Goal: Navigation & Orientation: Understand site structure

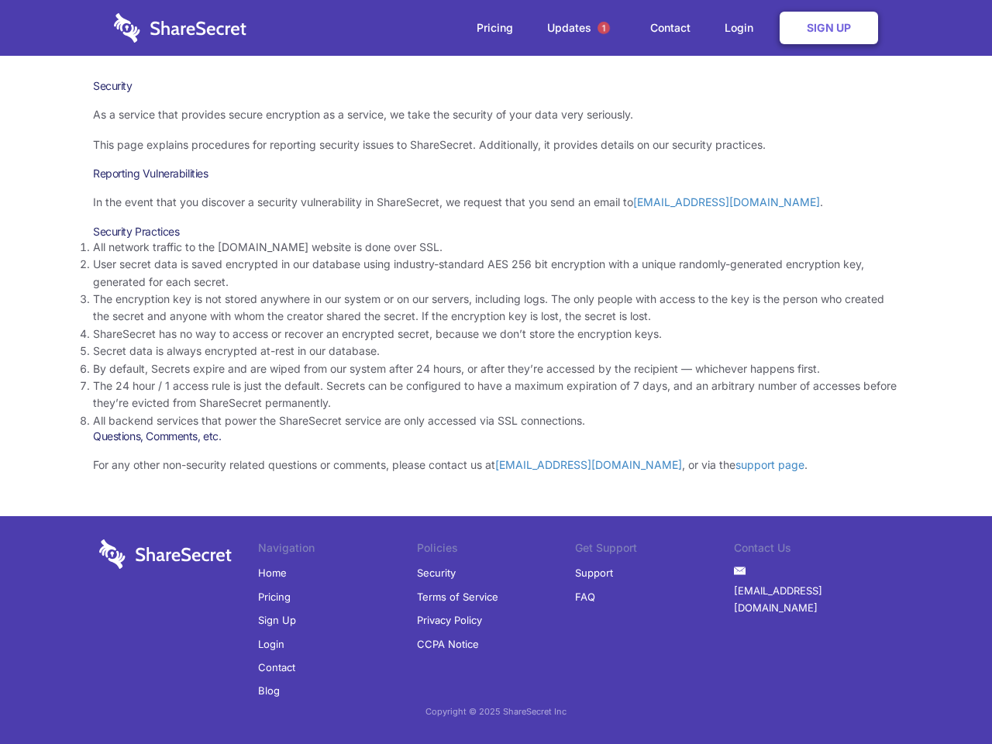
click at [496, 372] on li "By default, Secrets expire and are wiped from our system after 24 hours, or aft…" at bounding box center [496, 368] width 806 height 17
click at [603, 28] on span "1" at bounding box center [603, 28] width 12 height 12
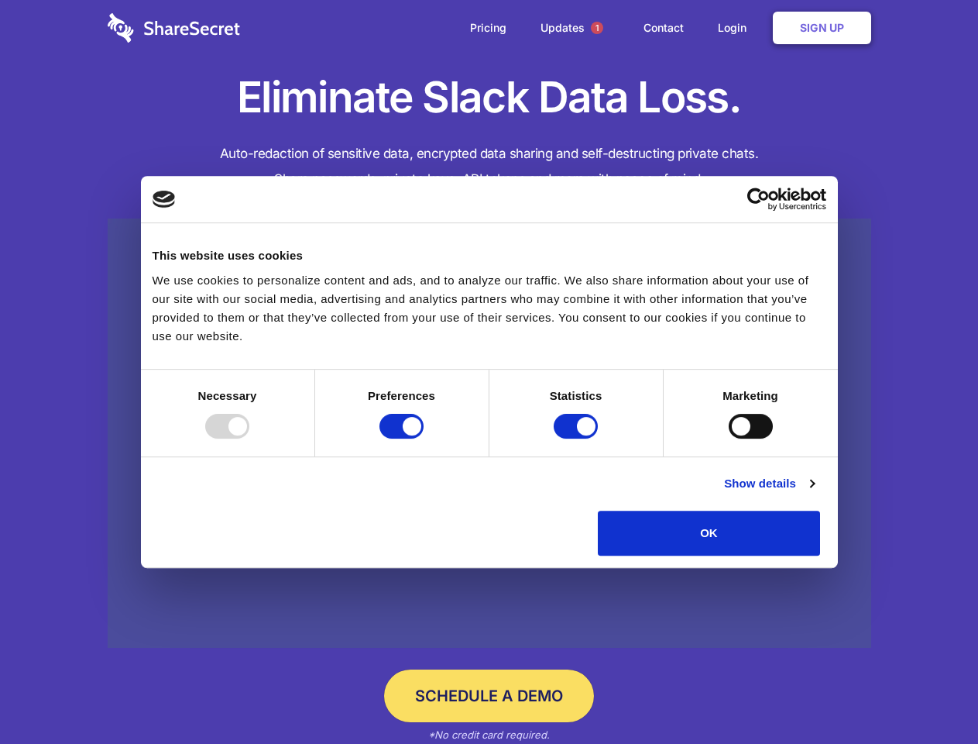
click at [249, 438] on div at bounding box center [227, 426] width 44 height 25
click at [424, 438] on input "Preferences" at bounding box center [402, 426] width 44 height 25
checkbox input "false"
click at [578, 438] on input "Statistics" at bounding box center [576, 426] width 44 height 25
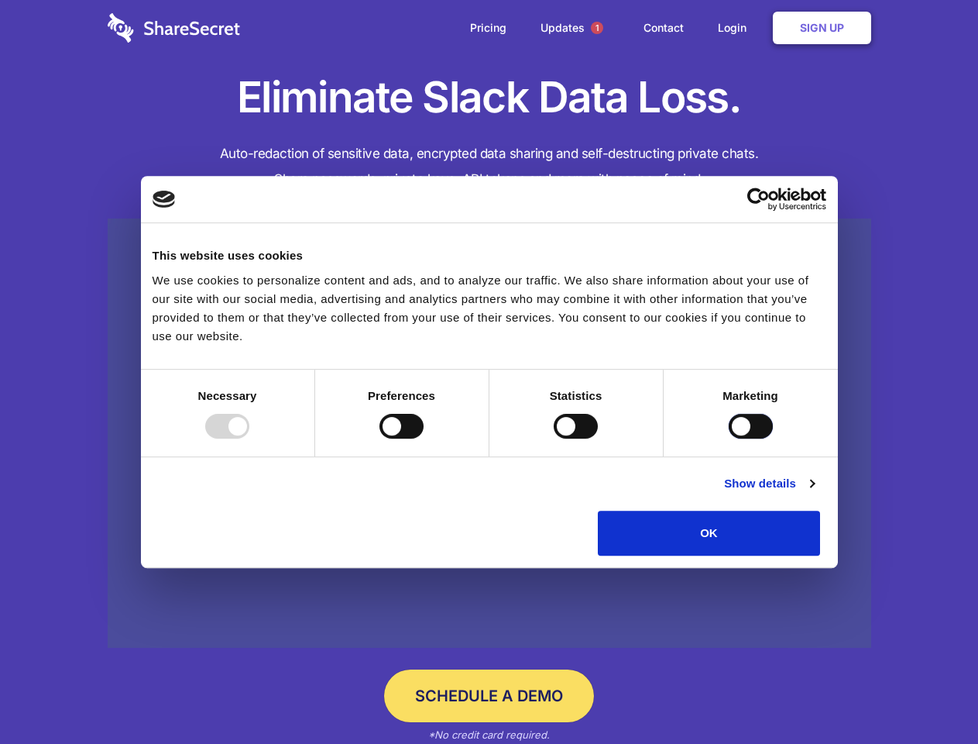
click at [729, 438] on input "Marketing" at bounding box center [751, 426] width 44 height 25
checkbox input "false"
checkbox input "true"
click at [814, 493] on link "Show details" at bounding box center [769, 483] width 90 height 19
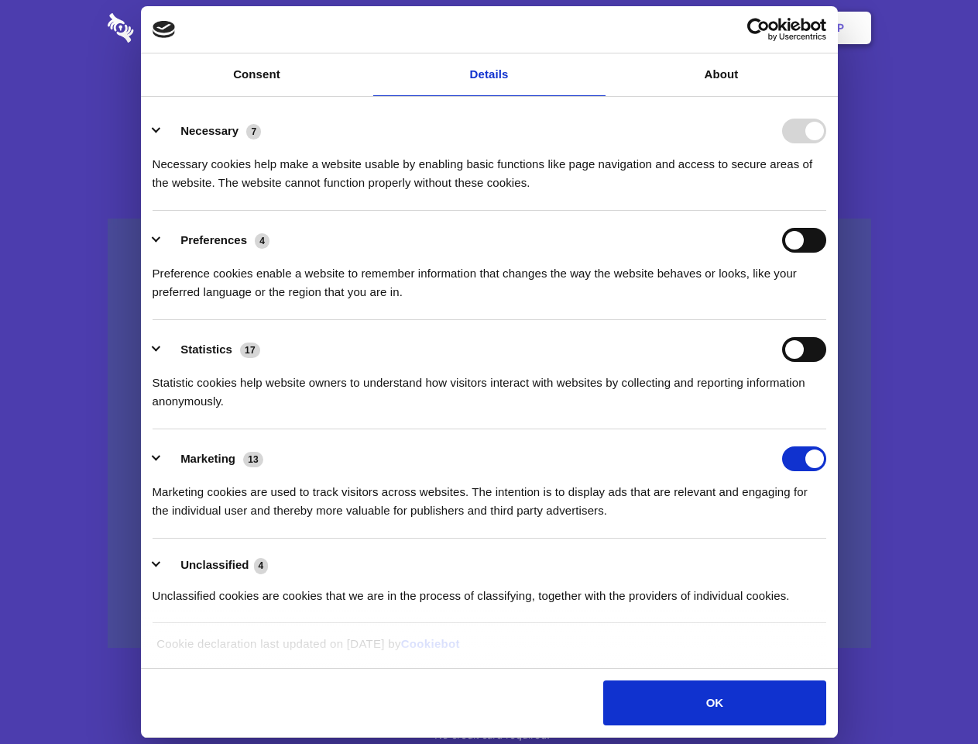
click at [827, 192] on div "Necessary cookies help make a website usable by enabling basic functions like p…" at bounding box center [490, 167] width 674 height 49
